Goal: Information Seeking & Learning: Learn about a topic

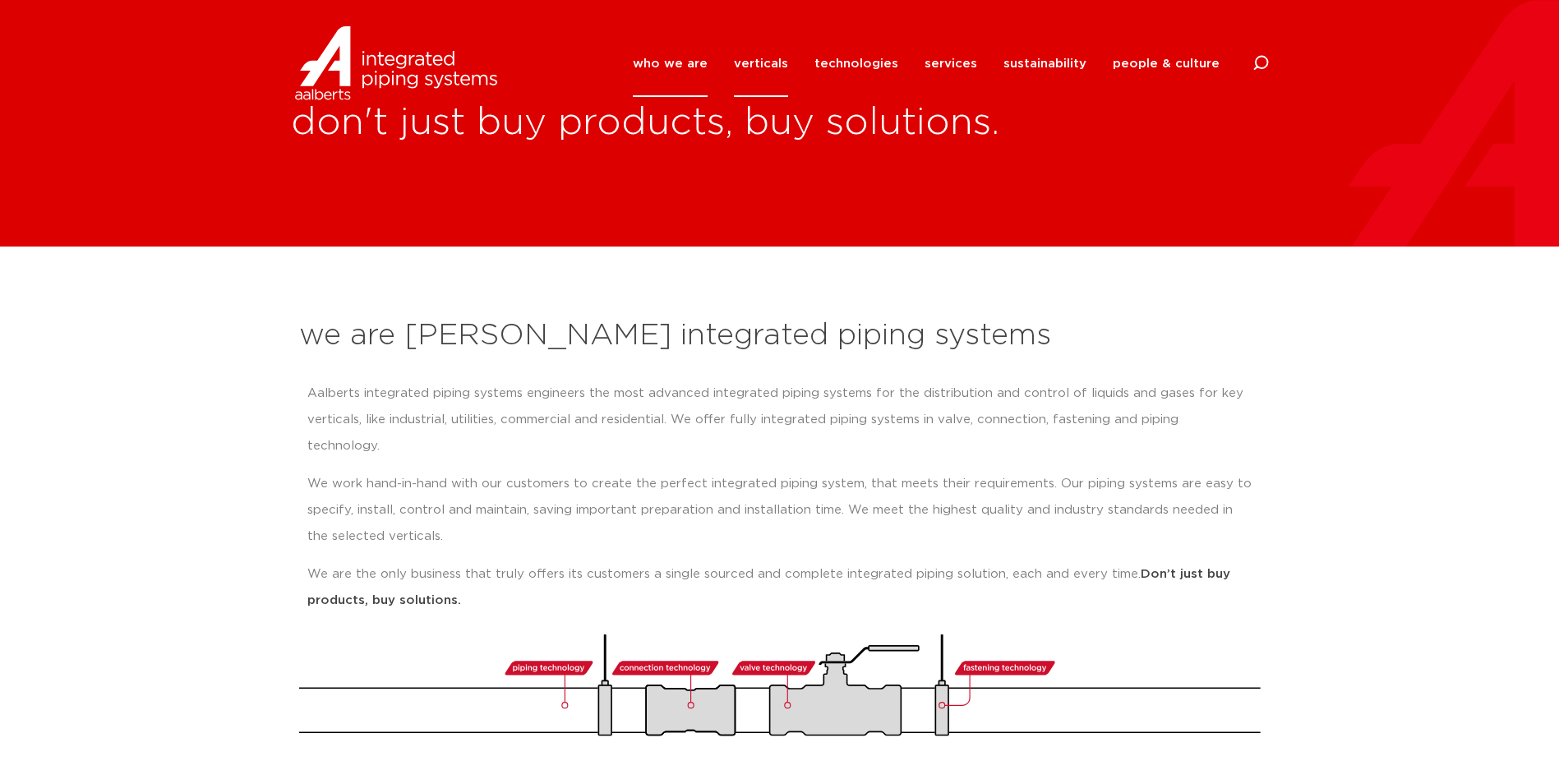
click at [788, 61] on link "verticals" at bounding box center [762, 63] width 55 height 67
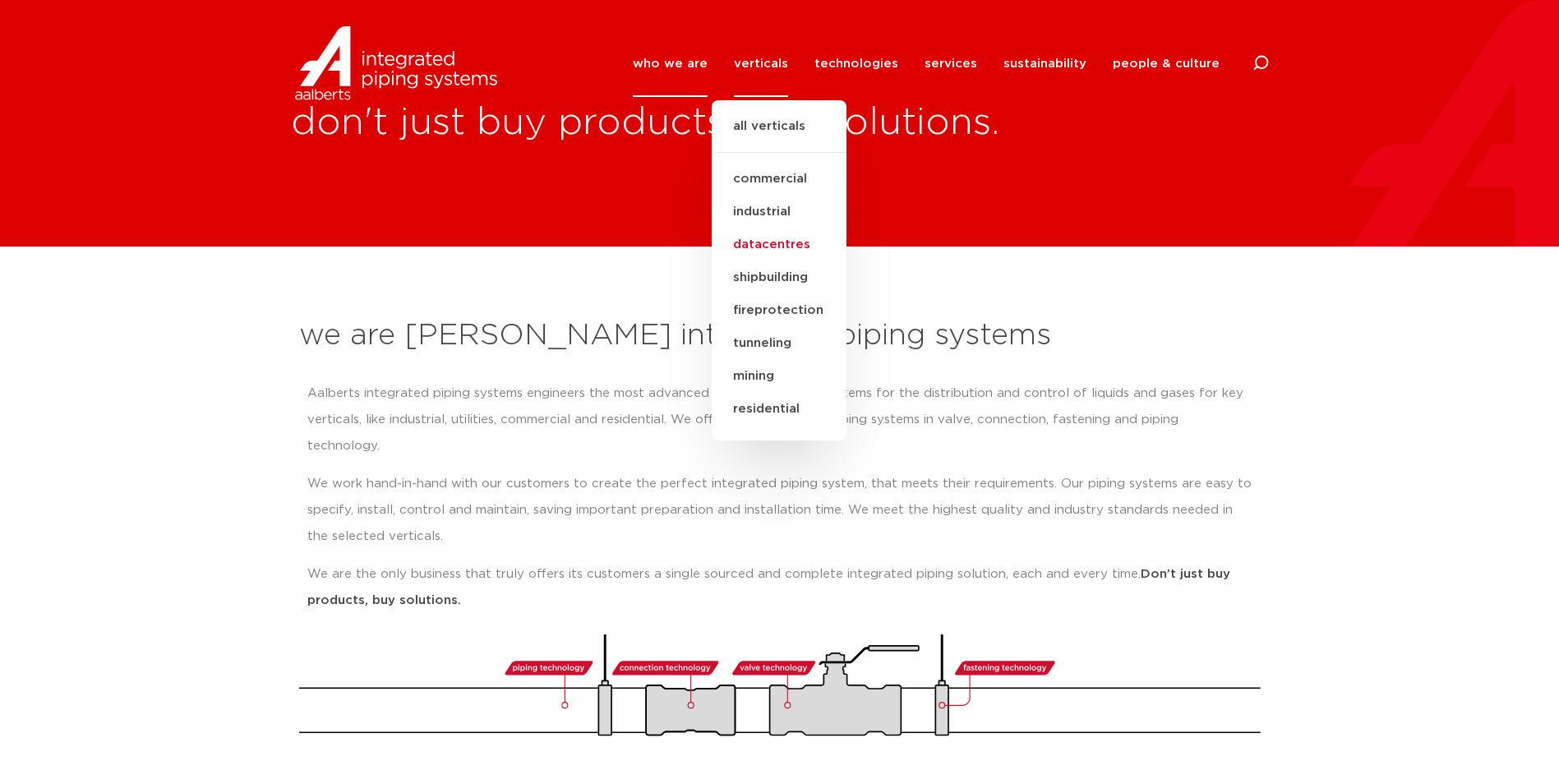
click at [790, 245] on link "datacentres" at bounding box center [779, 245] width 135 height 33
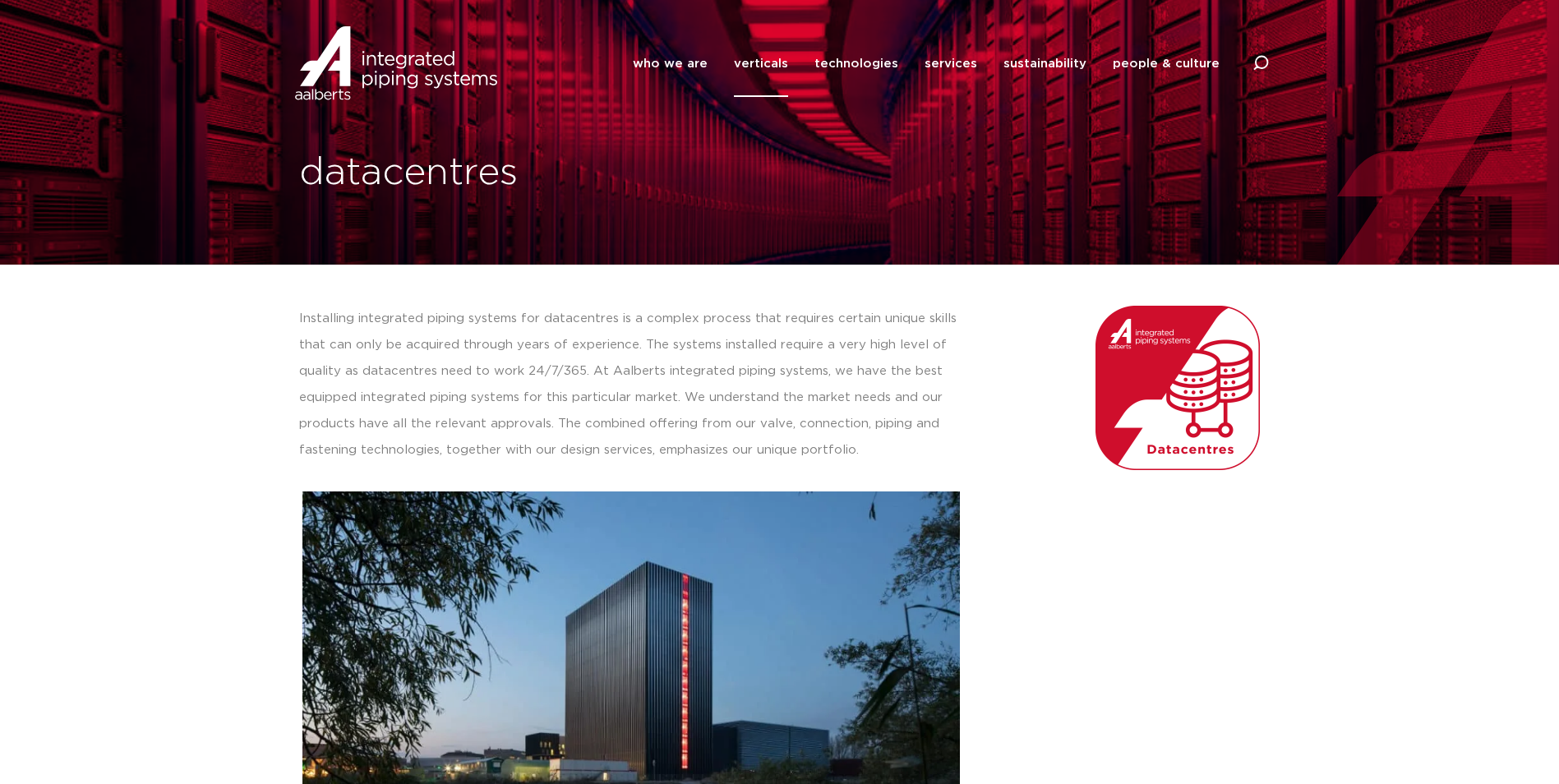
click at [1554, 137] on div "datacentres" at bounding box center [780, 132] width 1559 height 264
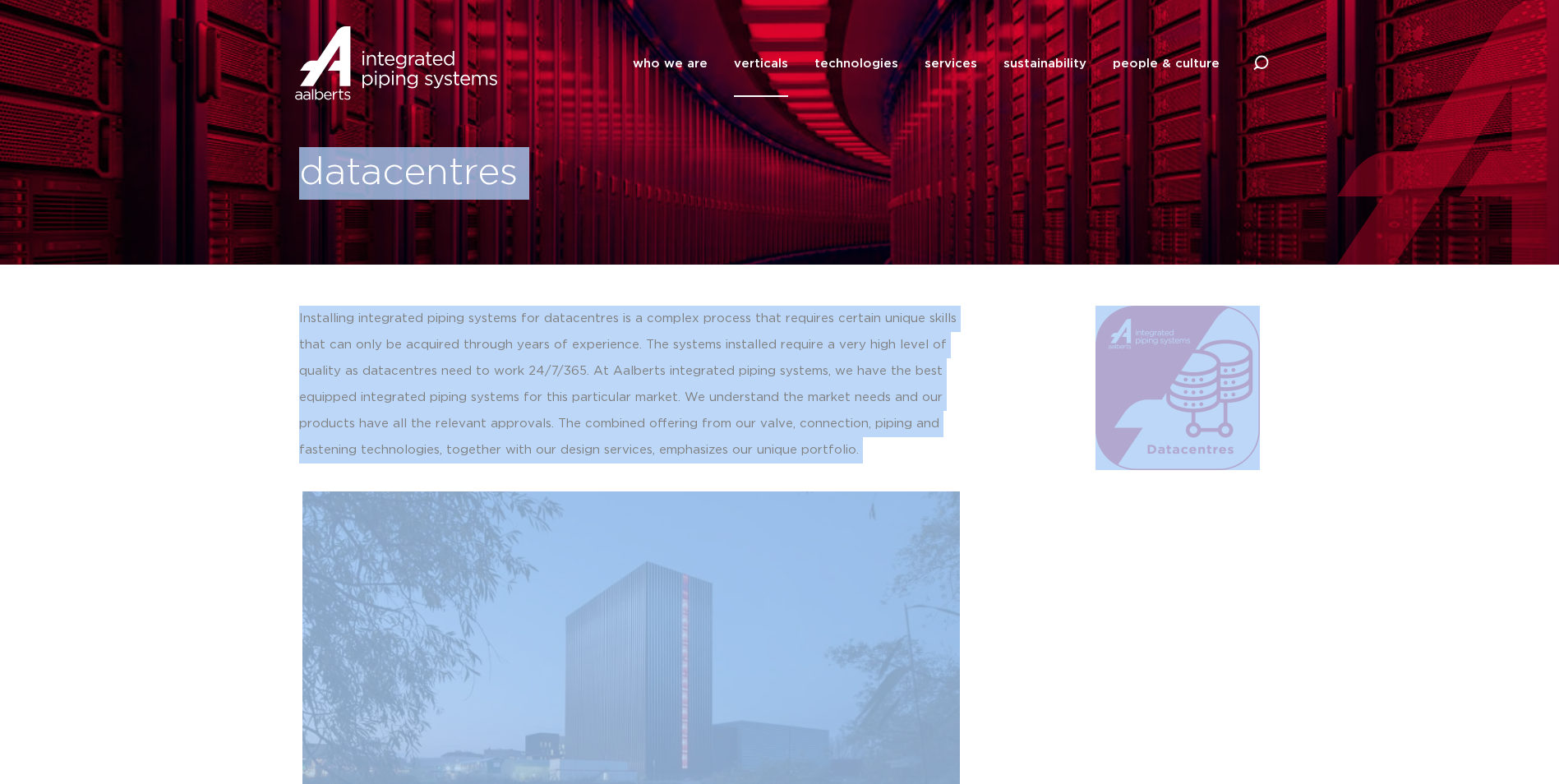
drag, startPoint x: 1554, startPoint y: 137, endPoint x: 1574, endPoint y: 333, distance: 197.0
click at [1558, 333] on html "who we are we are Aalberts integrated piping systems our mission our regions ou…" at bounding box center [780, 714] width 1559 height 1429
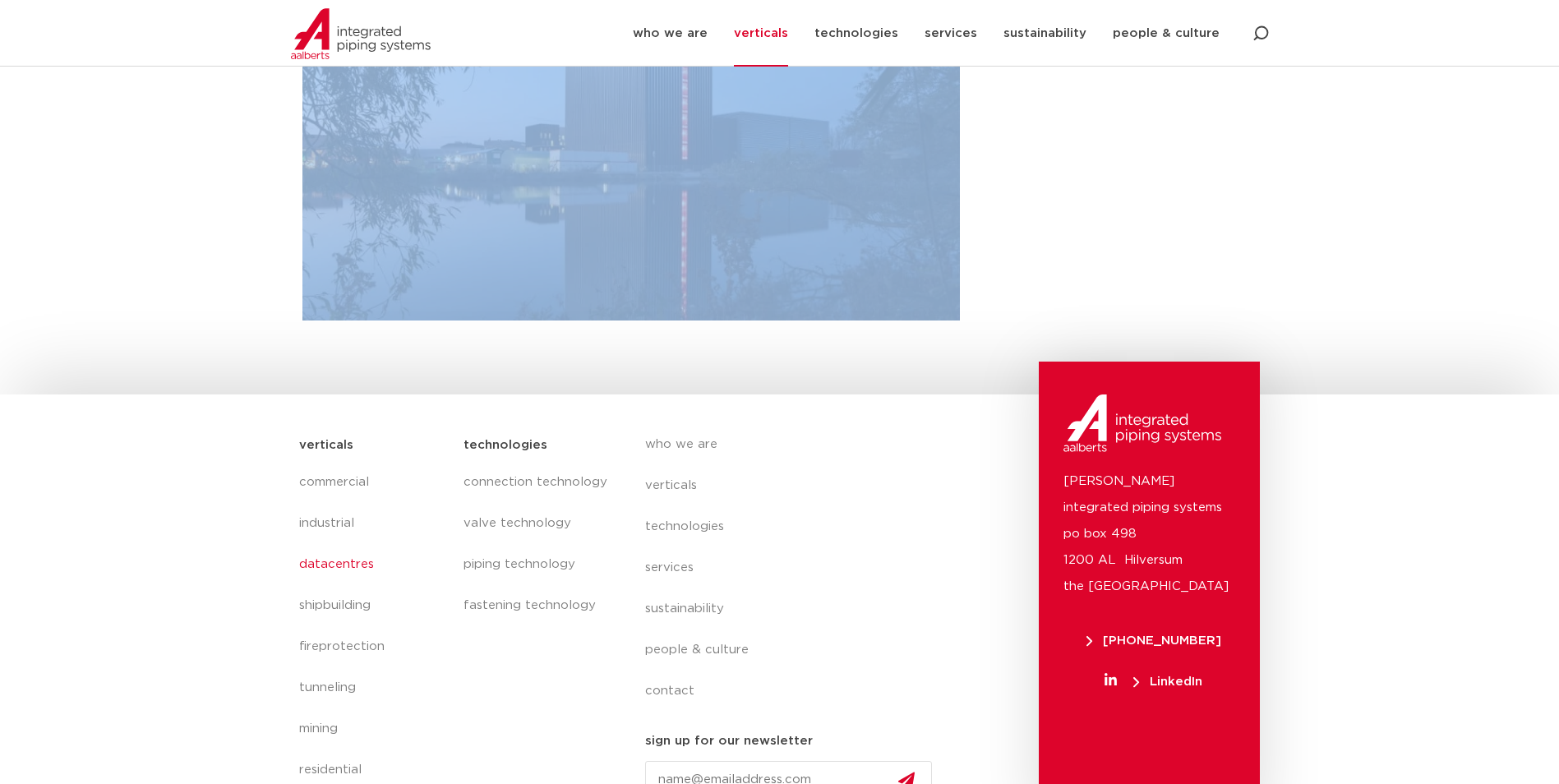
scroll to position [645, 0]
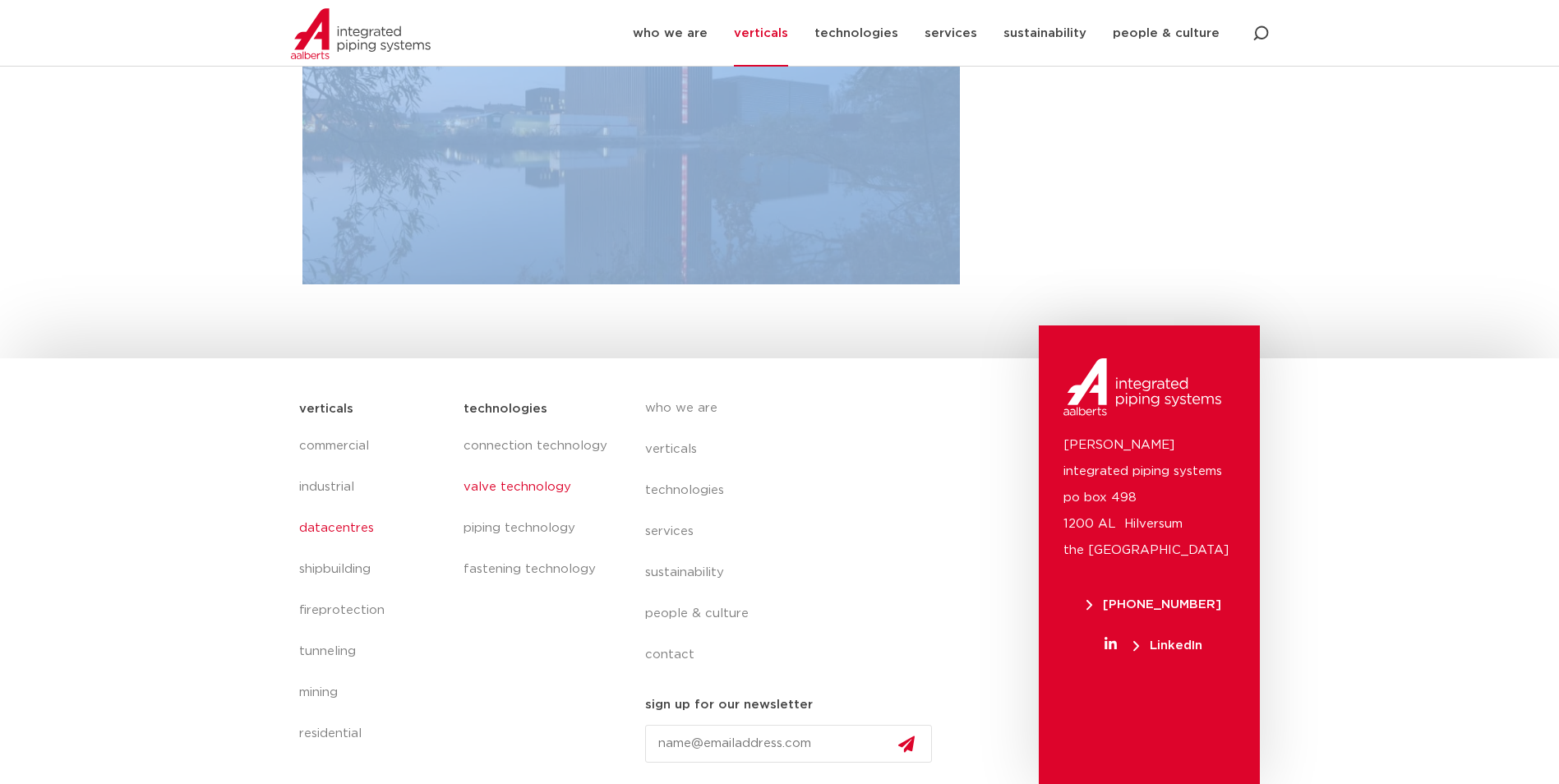
click at [543, 489] on link "valve technology" at bounding box center [537, 488] width 148 height 41
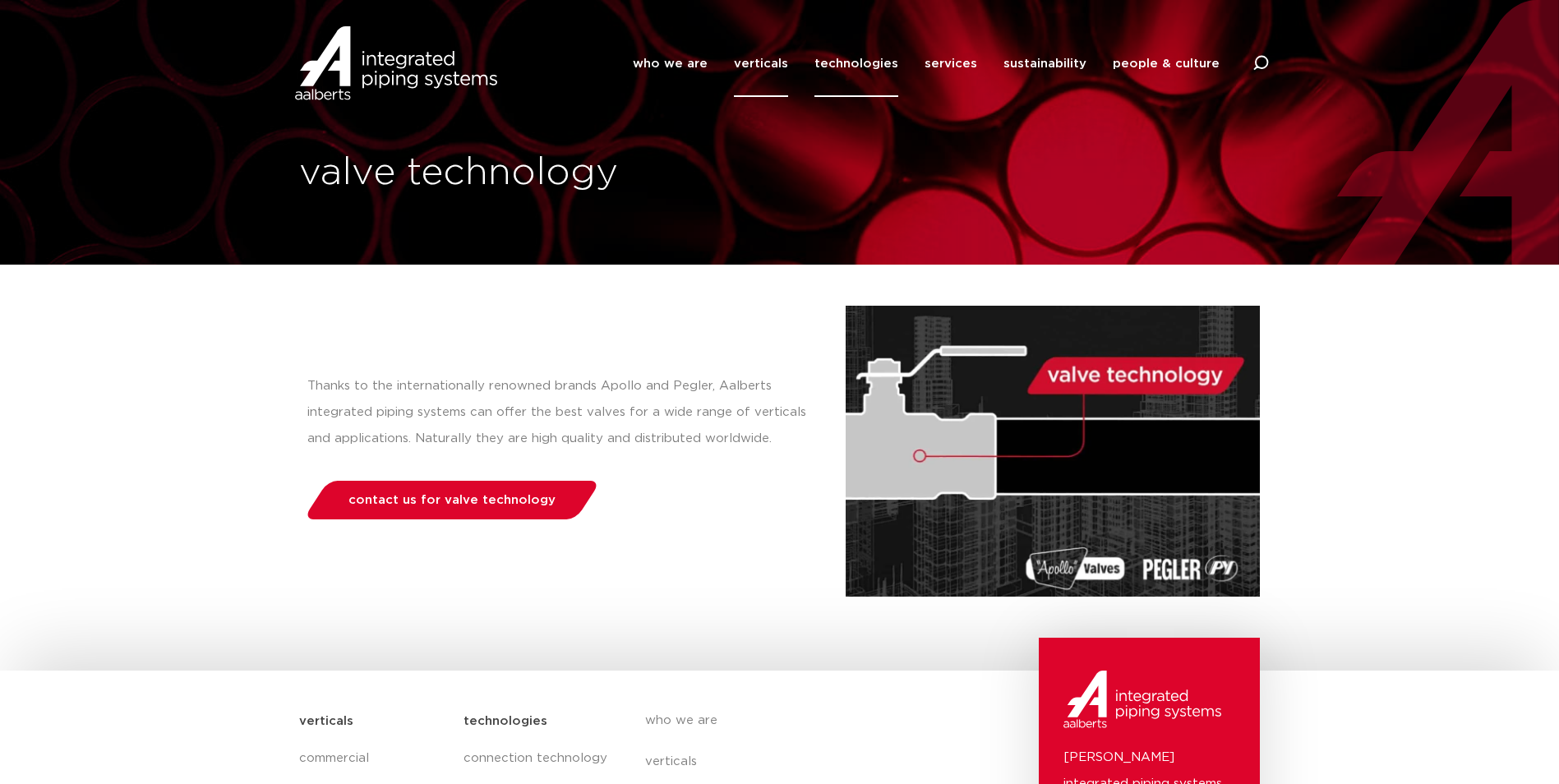
click at [784, 60] on link "verticals" at bounding box center [762, 63] width 55 height 67
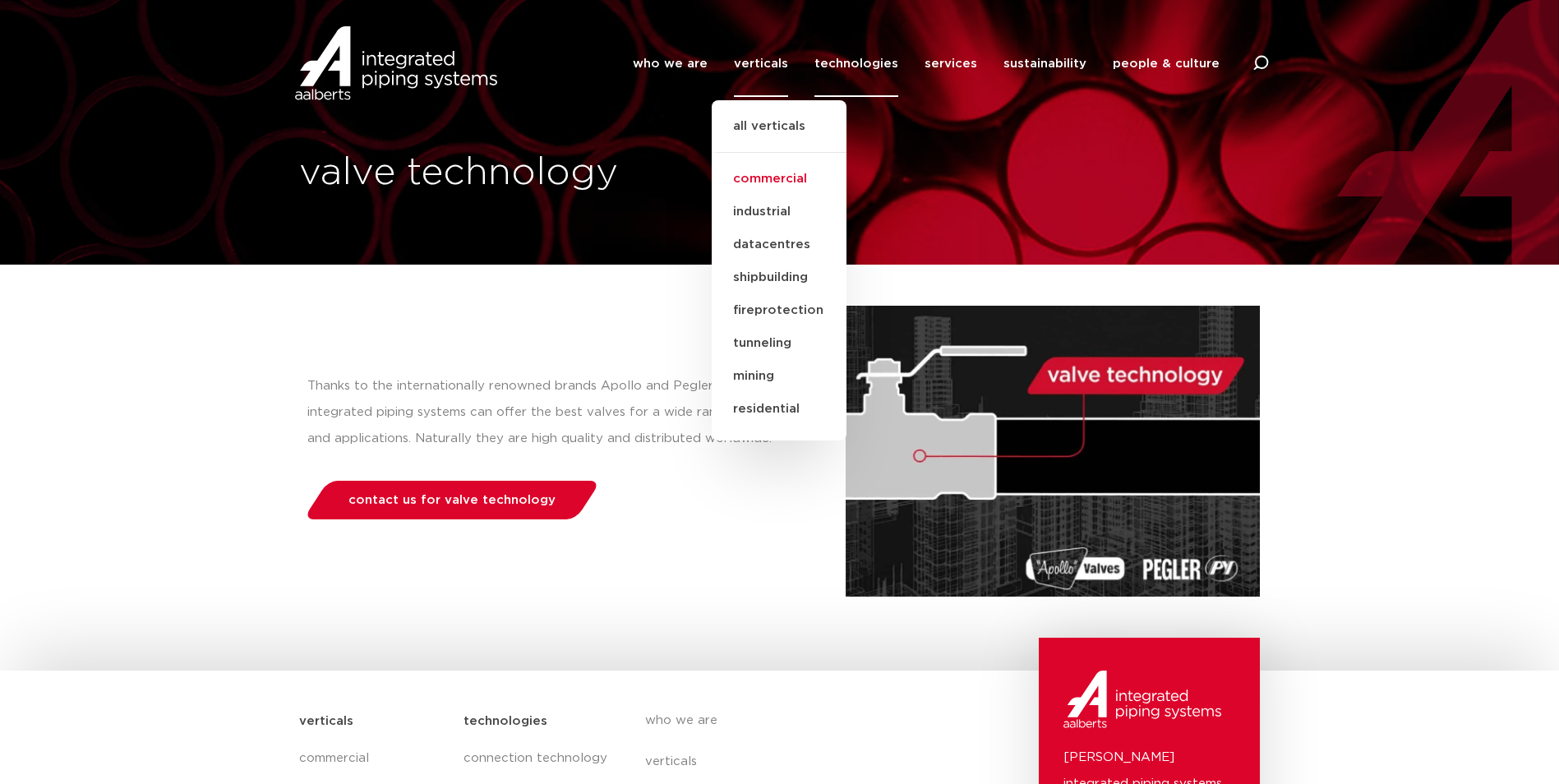
click at [791, 170] on link "commercial" at bounding box center [779, 179] width 135 height 33
